Goal: Check status: Check status

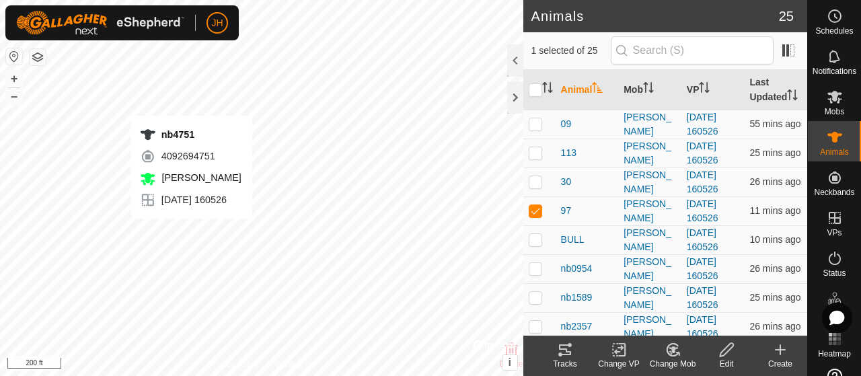
checkbox input "false"
checkbox input "true"
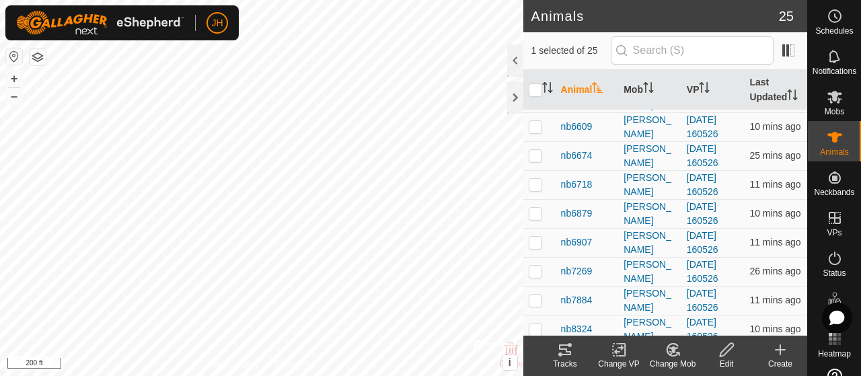
scroll to position [505, 0]
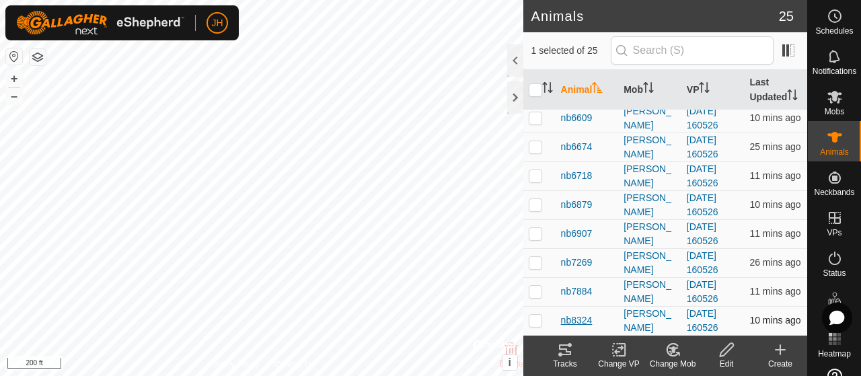
click at [575, 320] on span "nb8324" at bounding box center [577, 321] width 32 height 14
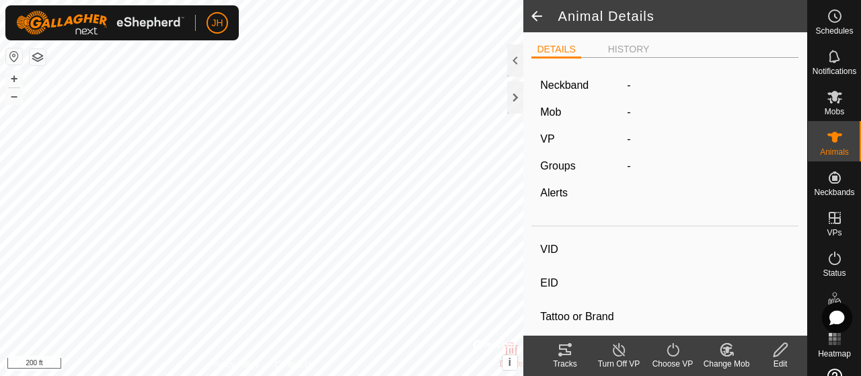
type input "nb8324"
type input "-"
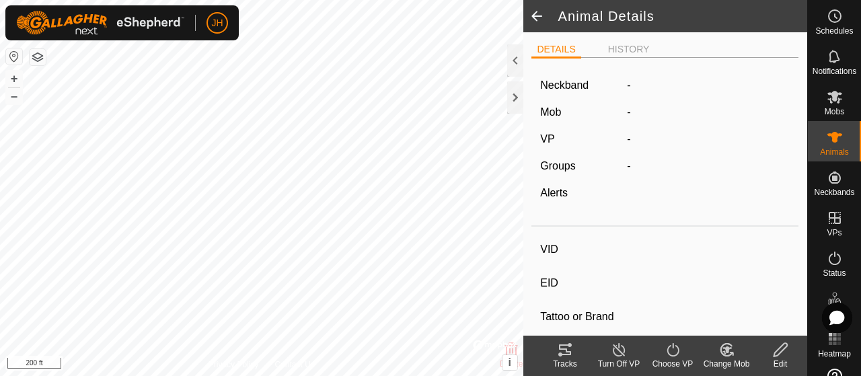
type input "0 kg"
type input "-"
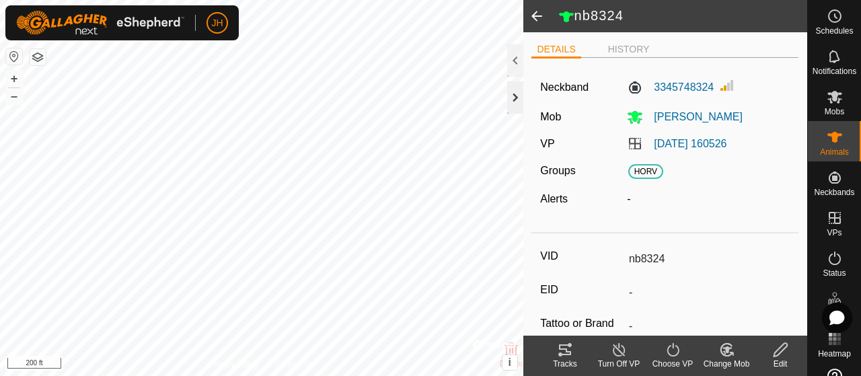
click at [516, 100] on div at bounding box center [515, 97] width 16 height 32
